Goal: Task Accomplishment & Management: Manage account settings

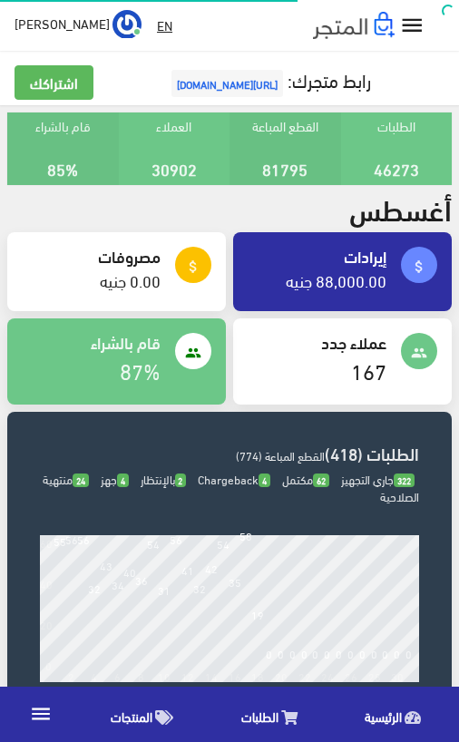
click at [256, 716] on span "الطلبات" at bounding box center [259, 716] width 37 height 23
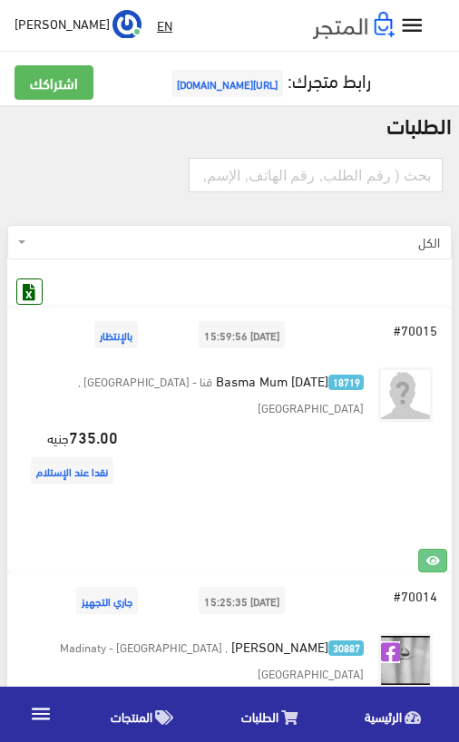
click at [24, 296] on icon at bounding box center [29, 291] width 24 height 24
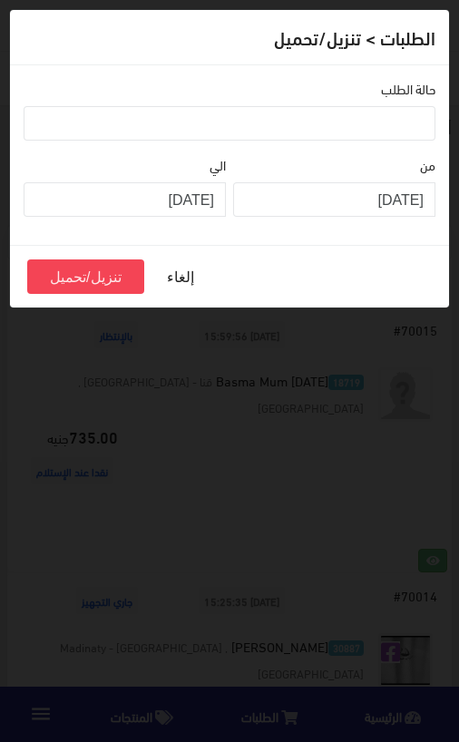
click at [411, 120] on ul at bounding box center [229, 121] width 410 height 29
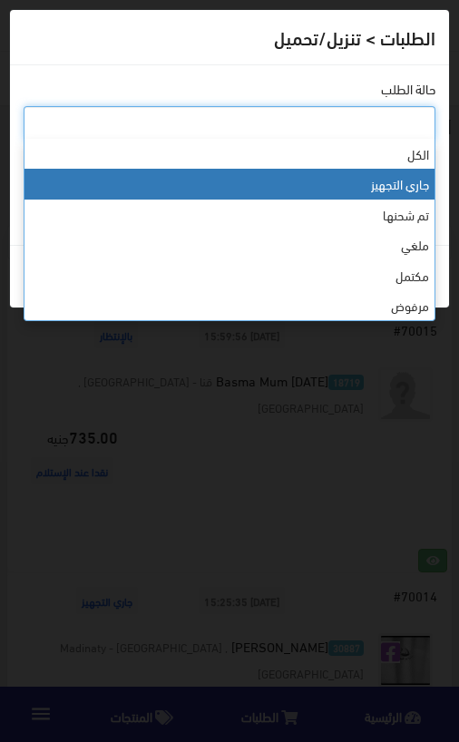
select select "1"
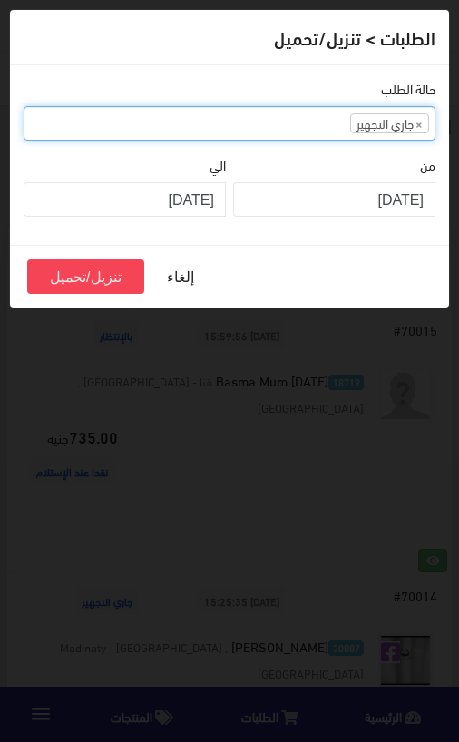
click at [298, 121] on ul "× جاري التجهيز" at bounding box center [229, 121] width 410 height 29
click at [238, 122] on ul "× جاري التجهيز × تم شحنها" at bounding box center [229, 121] width 410 height 29
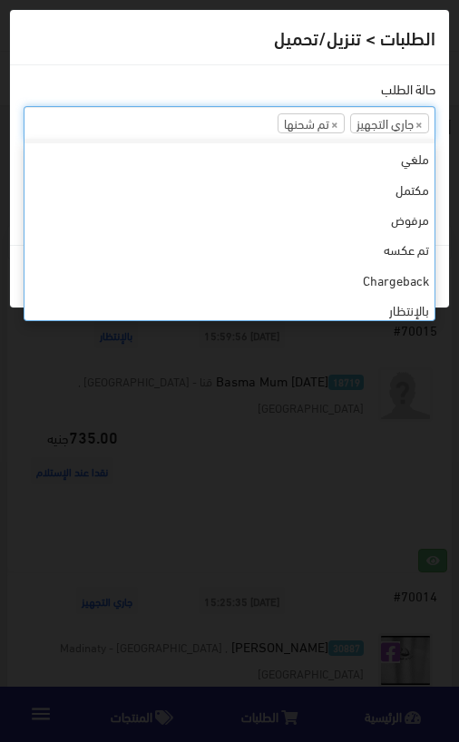
scroll to position [87, 0]
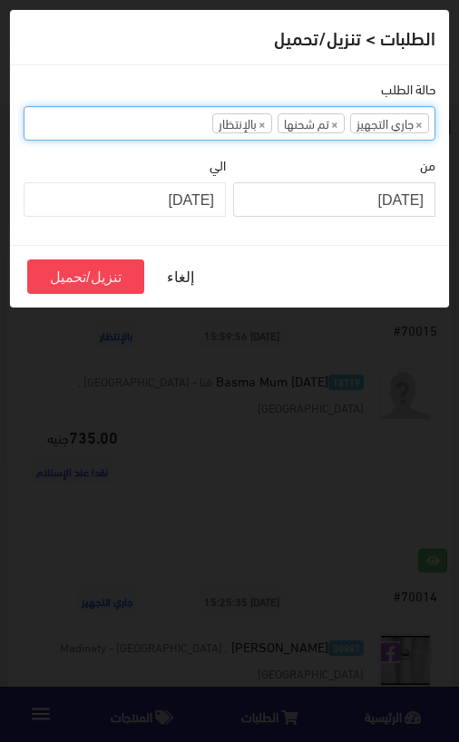
click at [416, 196] on input "2025-08-01" at bounding box center [334, 199] width 202 height 34
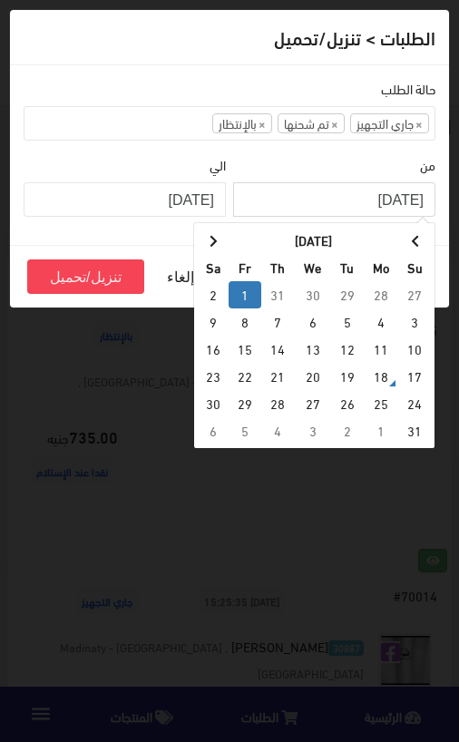
click at [426, 239] on th at bounding box center [415, 240] width 32 height 27
click at [353, 296] on td "1" at bounding box center [347, 294] width 33 height 27
type input "2025-07-01"
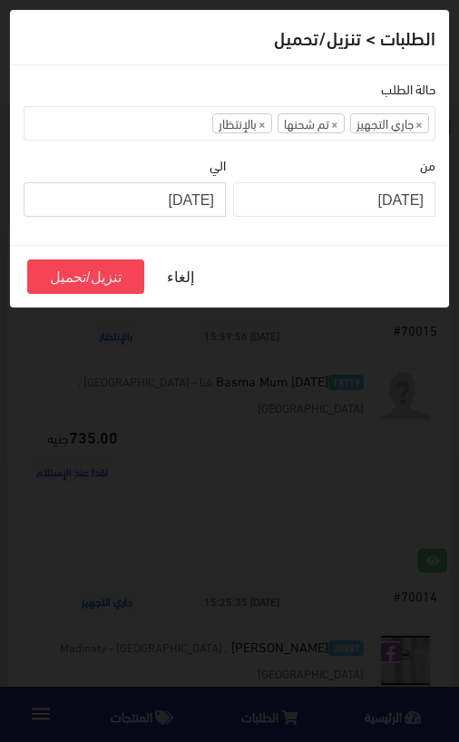
click at [188, 198] on input "2025-08-17" at bounding box center [125, 199] width 202 height 34
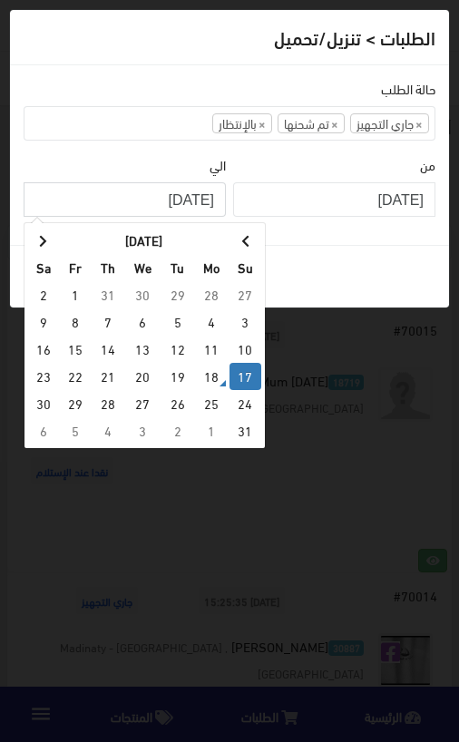
click at [245, 238] on span at bounding box center [245, 241] width 8 height 13
click at [111, 397] on td "31" at bounding box center [108, 403] width 33 height 27
type input "2025-07-31"
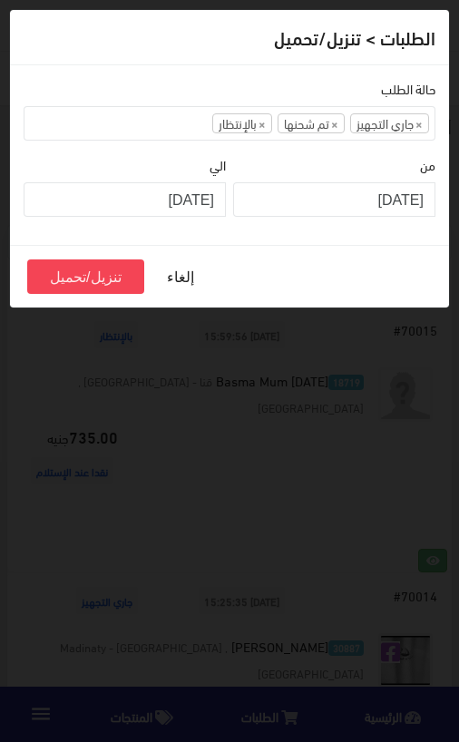
click at [86, 279] on button "تنزيل/تحميل" at bounding box center [85, 276] width 117 height 34
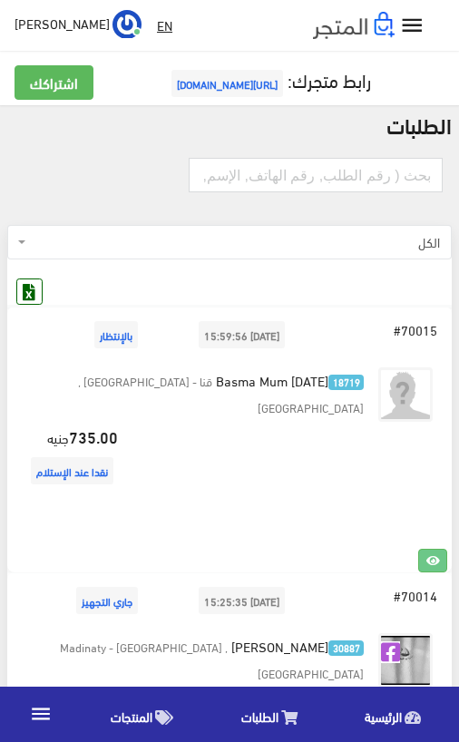
click at [406, 716] on icon at bounding box center [412, 717] width 16 height 15
